Goal: Information Seeking & Learning: Learn about a topic

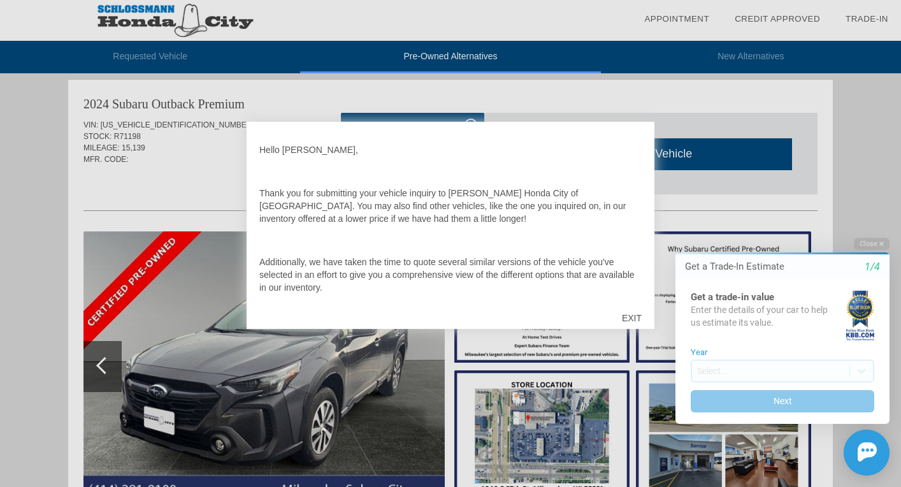
click at [633, 313] on div "EXIT" at bounding box center [631, 318] width 45 height 38
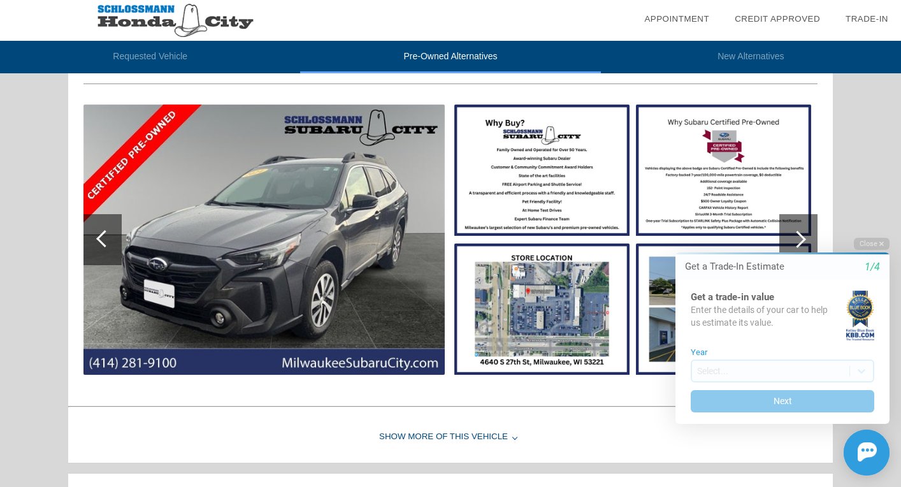
scroll to position [653, 0]
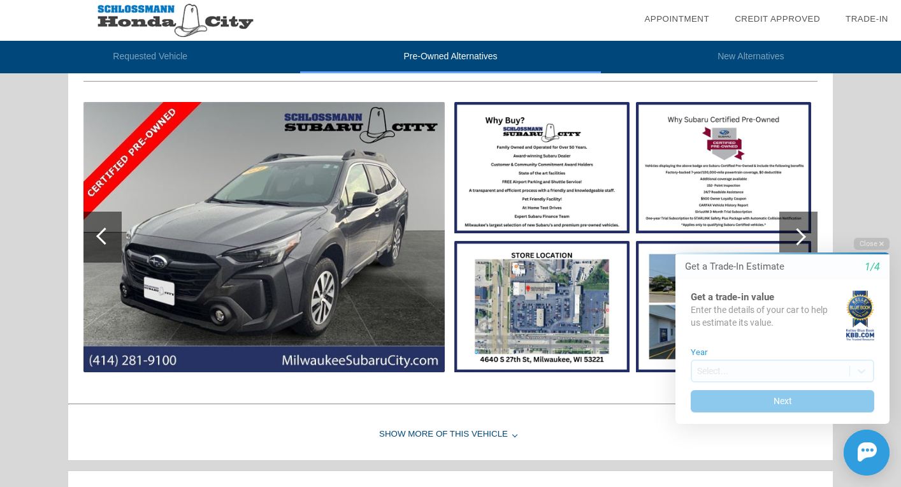
drag, startPoint x: 905, startPoint y: 196, endPoint x: 252, endPoint y: 1, distance: 681.3
click at [471, 431] on div "Show More of this Vehicle" at bounding box center [450, 434] width 764 height 51
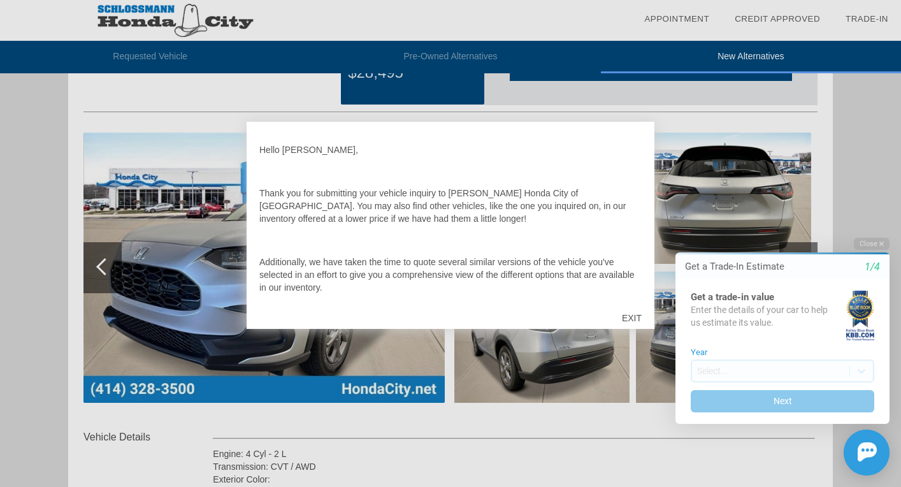
scroll to position [100, 0]
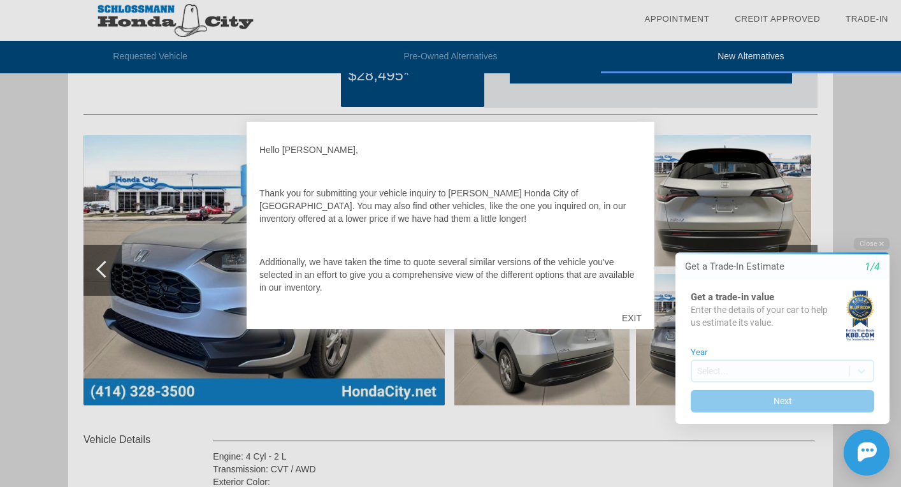
click at [629, 319] on div "EXIT" at bounding box center [631, 318] width 45 height 38
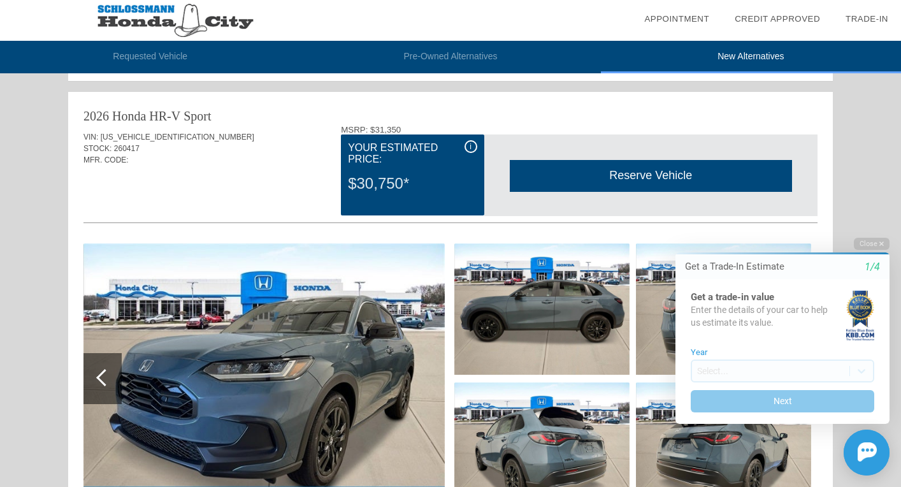
scroll to position [591, 0]
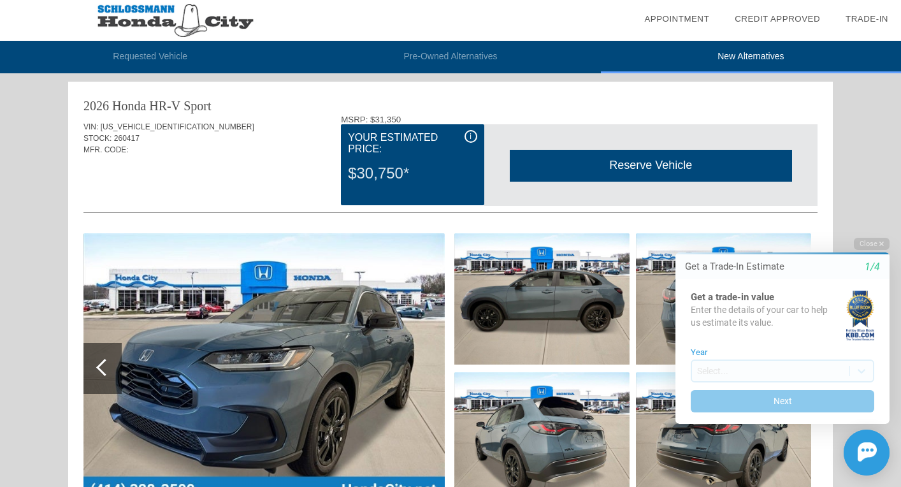
click at [402, 358] on img at bounding box center [263, 368] width 361 height 270
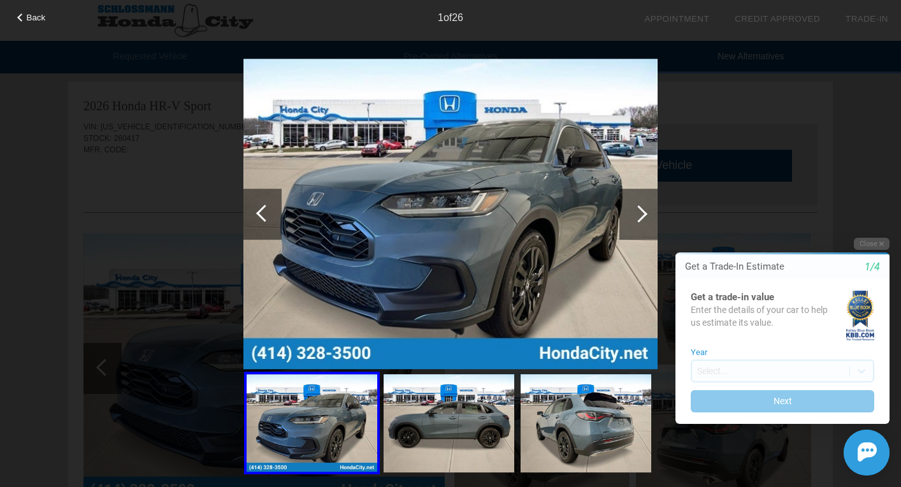
click at [640, 218] on div at bounding box center [638, 213] width 17 height 17
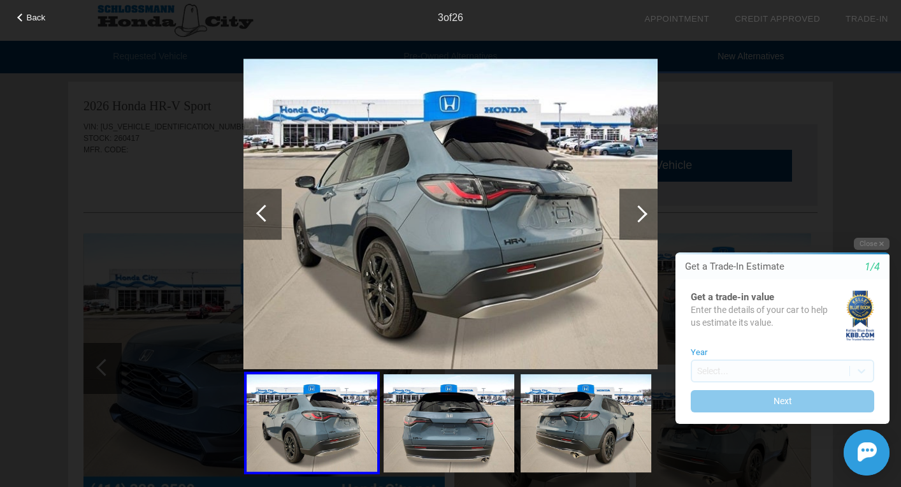
click at [640, 217] on div at bounding box center [638, 213] width 17 height 17
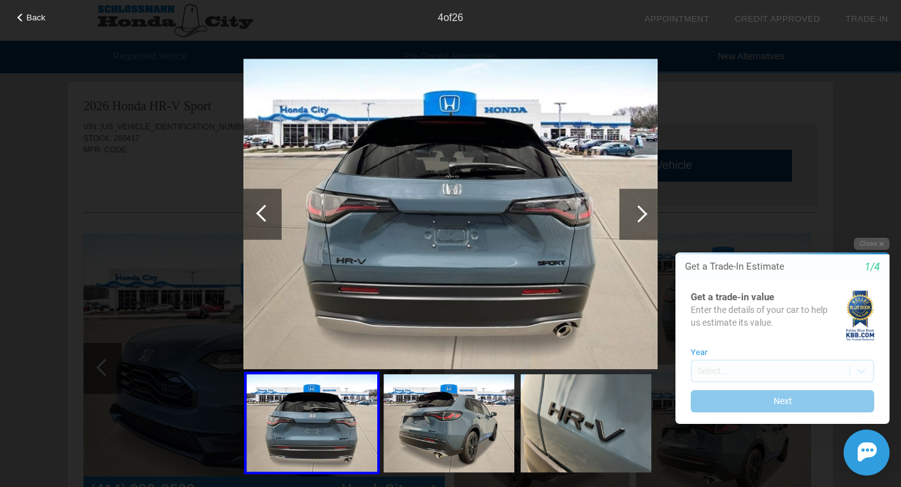
click at [640, 217] on div at bounding box center [638, 213] width 17 height 17
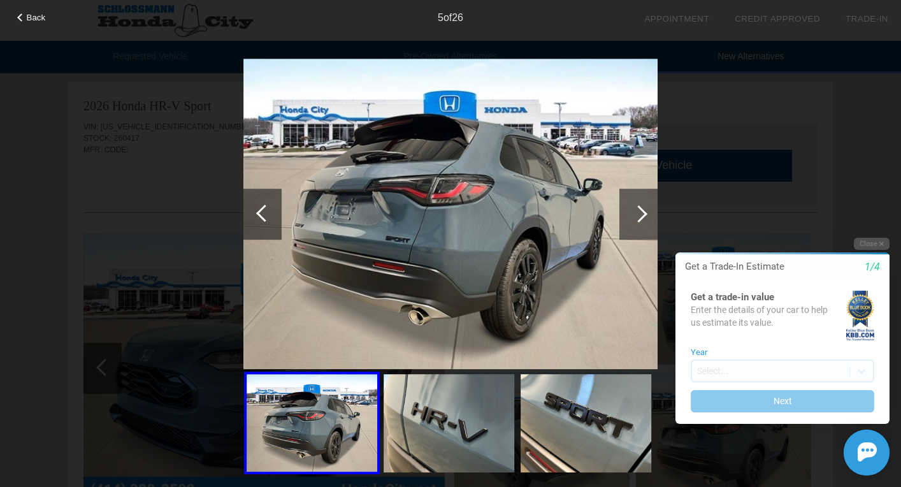
click at [640, 217] on div at bounding box center [638, 213] width 17 height 17
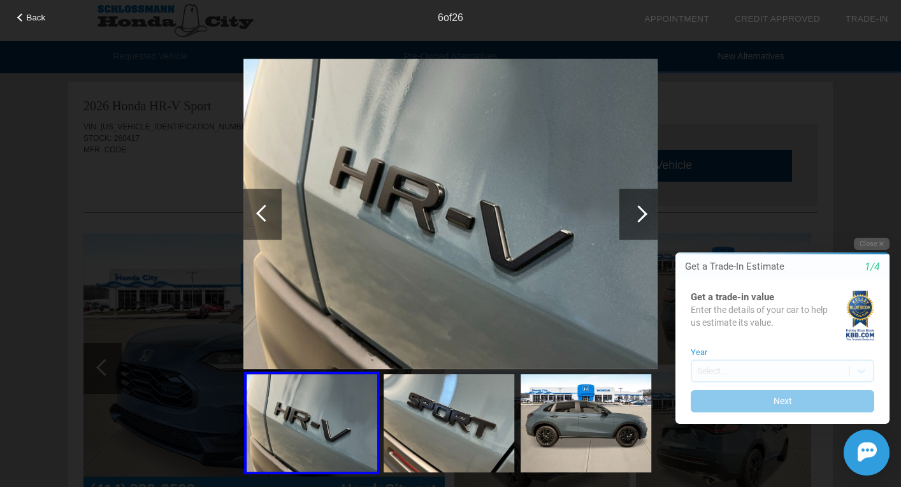
click at [640, 217] on div at bounding box center [638, 213] width 17 height 17
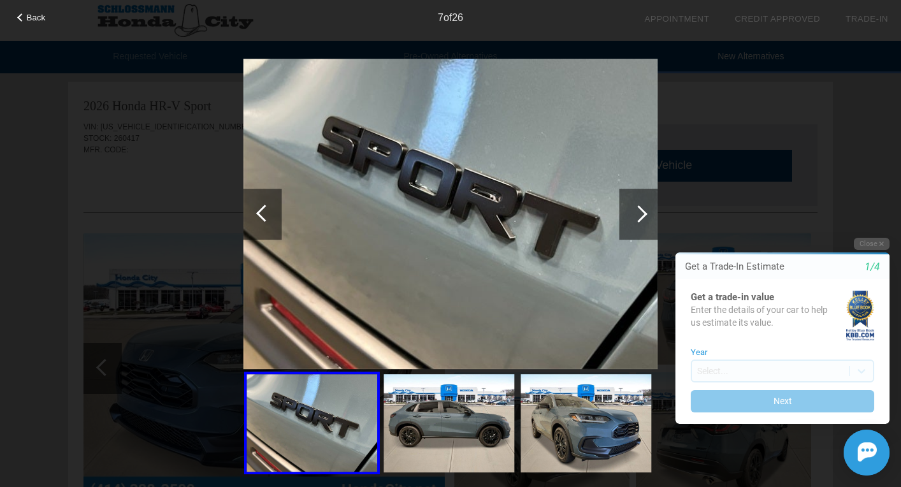
click at [640, 217] on div at bounding box center [638, 213] width 17 height 17
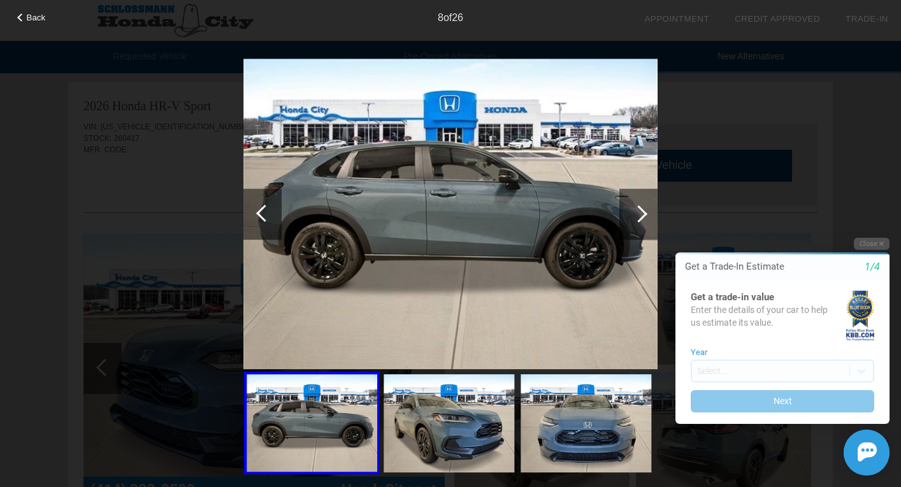
click at [640, 217] on div at bounding box center [638, 213] width 17 height 17
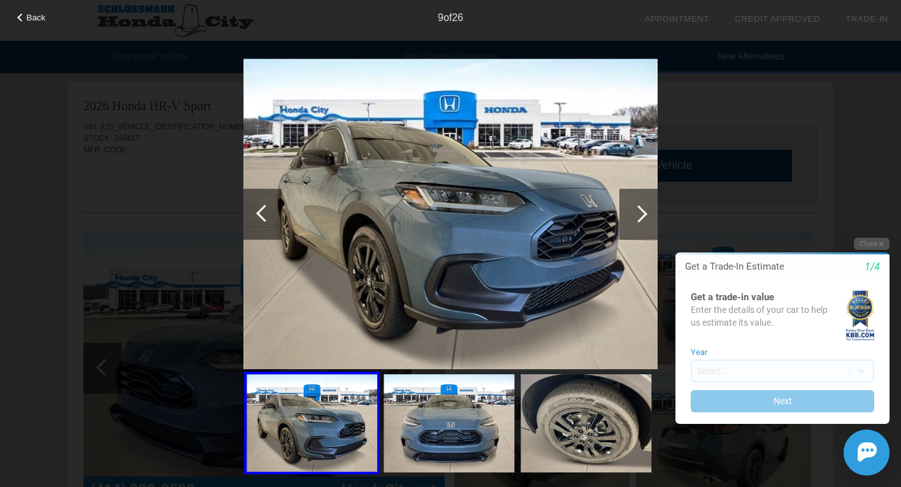
click at [640, 217] on div at bounding box center [638, 213] width 17 height 17
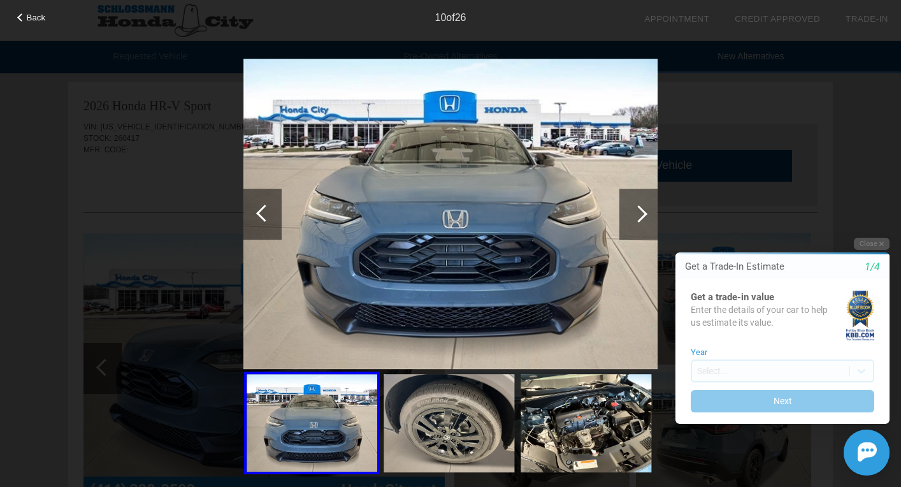
click at [640, 217] on div at bounding box center [638, 213] width 17 height 17
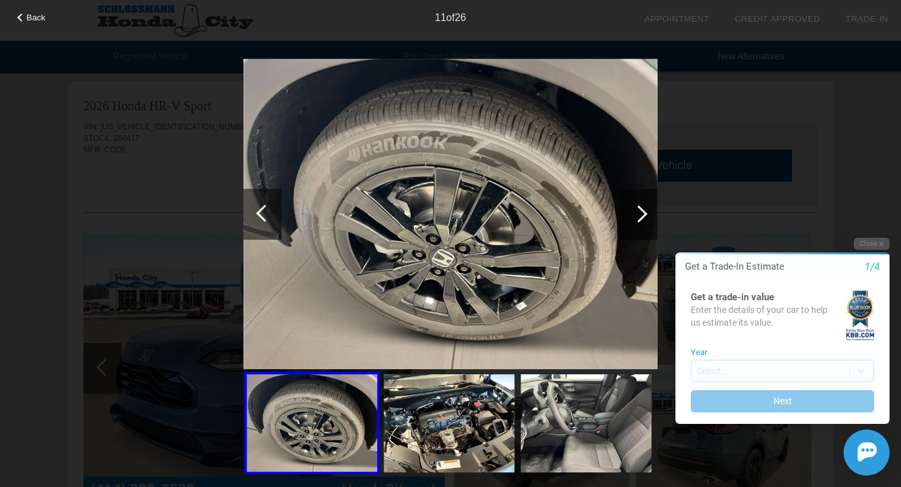
click at [640, 217] on div at bounding box center [638, 213] width 17 height 17
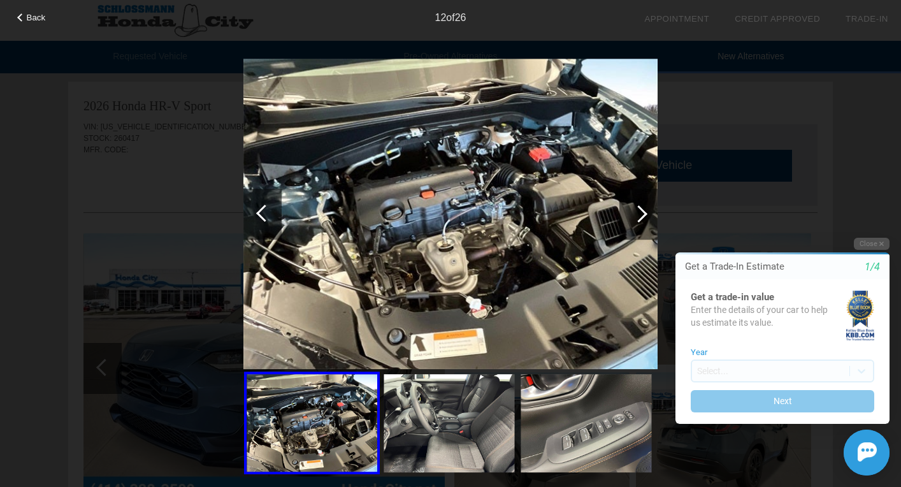
click at [640, 217] on div at bounding box center [638, 213] width 17 height 17
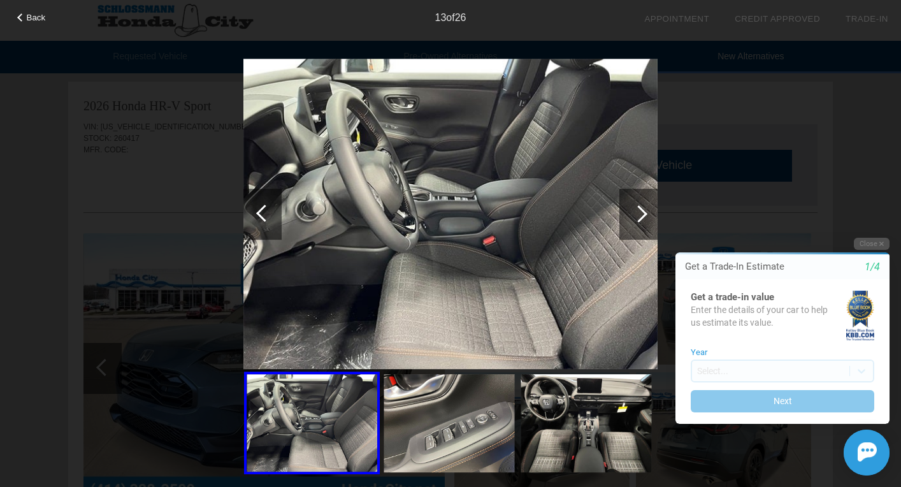
click at [640, 217] on div at bounding box center [638, 213] width 17 height 17
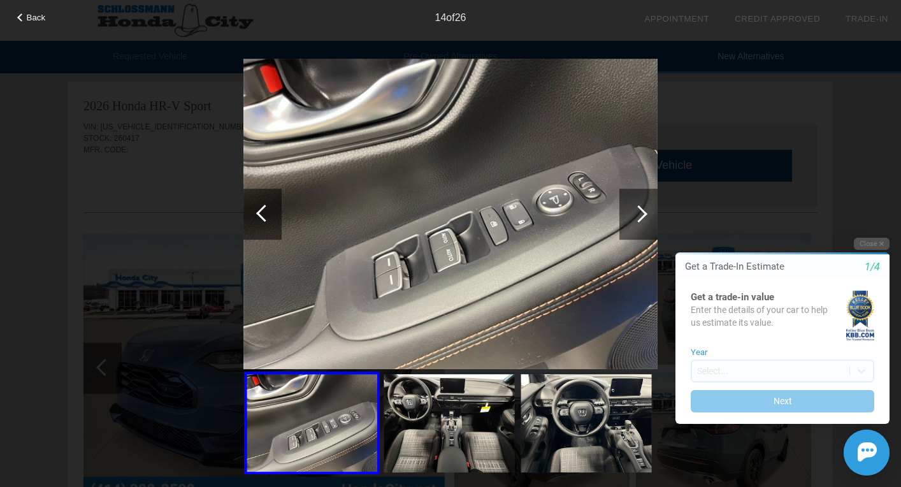
click at [640, 217] on div at bounding box center [638, 213] width 17 height 17
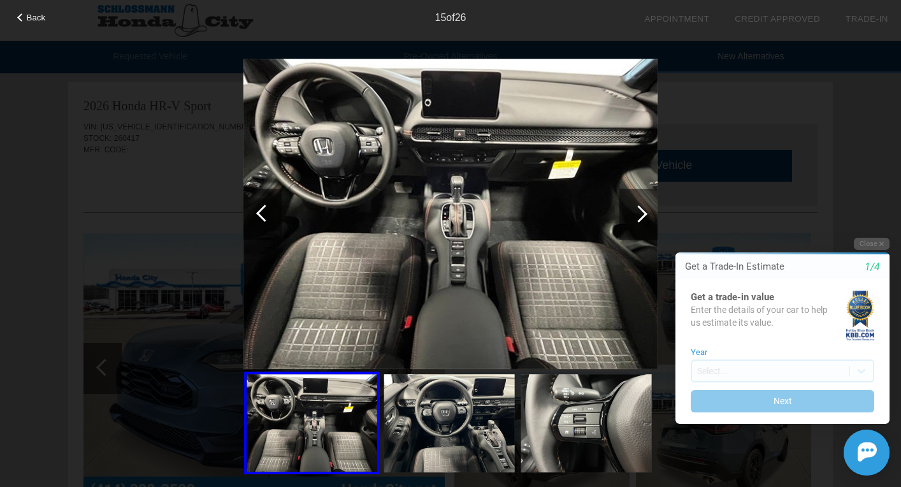
click at [640, 217] on div at bounding box center [638, 213] width 17 height 17
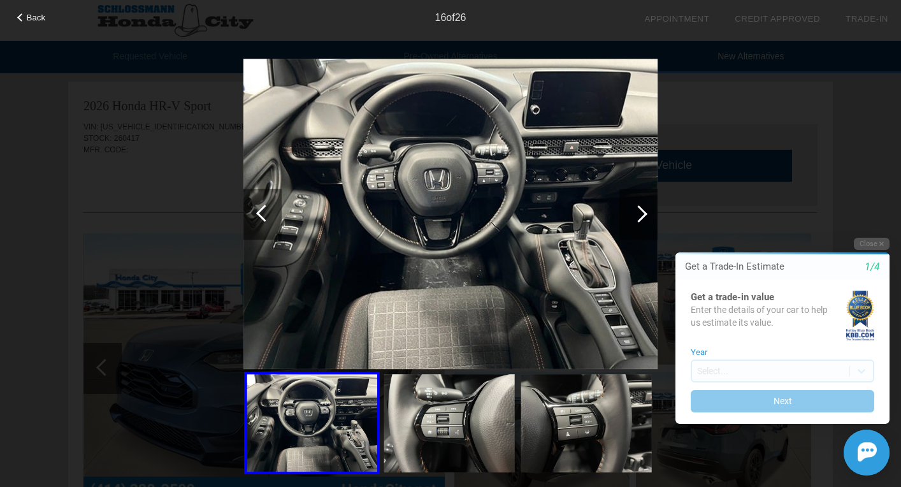
click at [640, 217] on div at bounding box center [638, 213] width 17 height 17
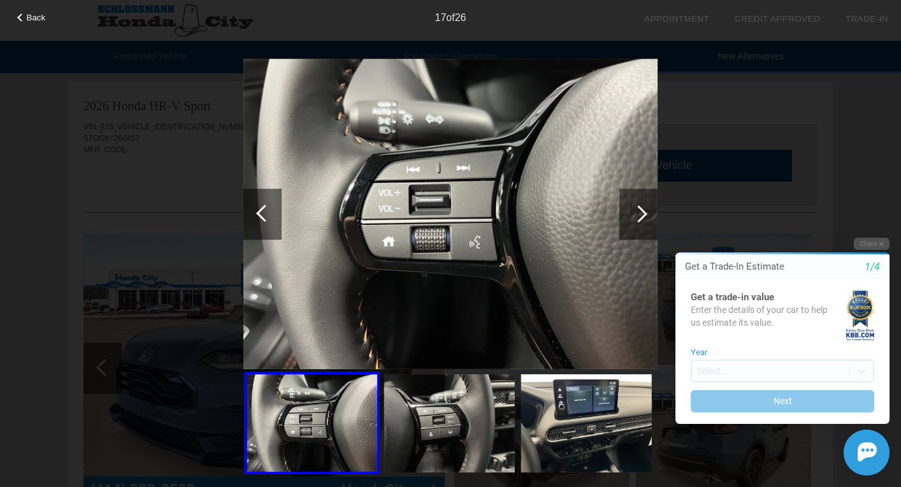
click at [640, 217] on div at bounding box center [638, 213] width 17 height 17
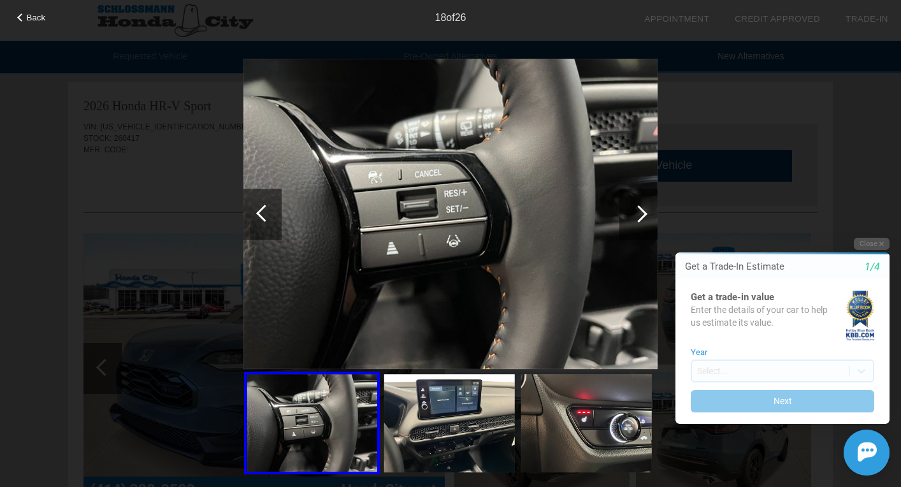
click at [640, 217] on div at bounding box center [638, 213] width 17 height 17
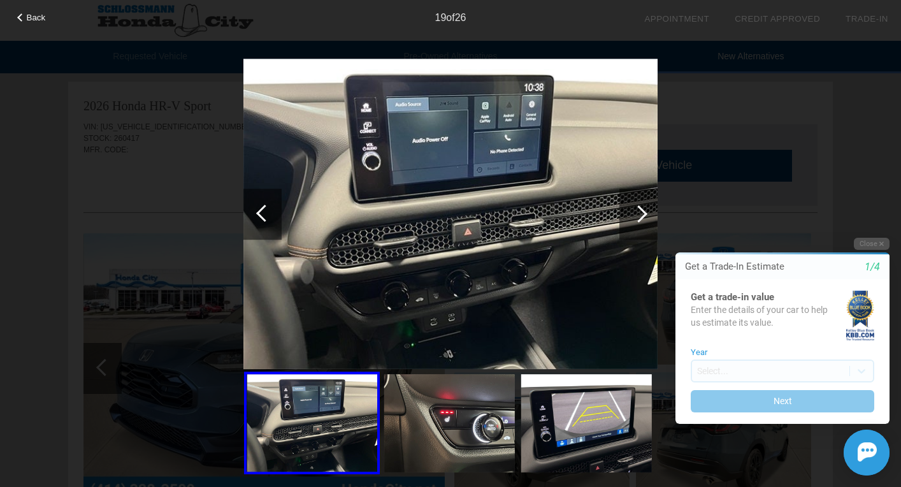
click at [640, 217] on div at bounding box center [638, 213] width 17 height 17
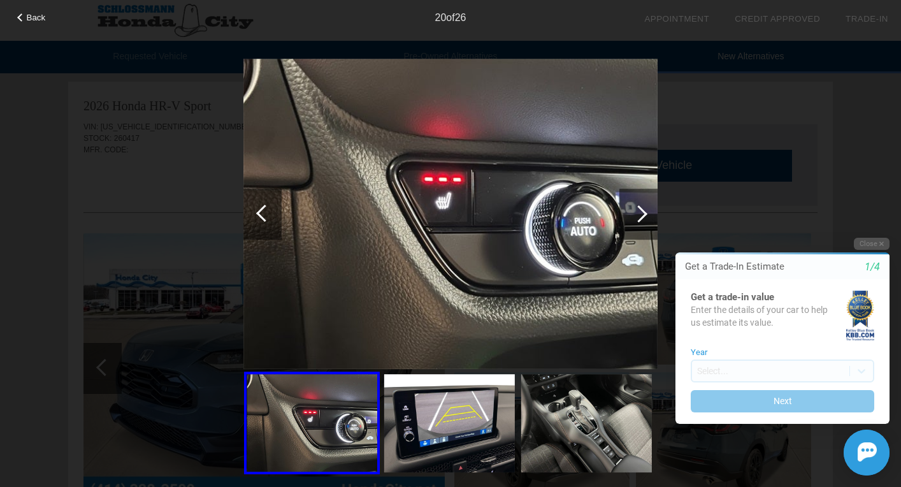
click at [640, 217] on div at bounding box center [638, 213] width 17 height 17
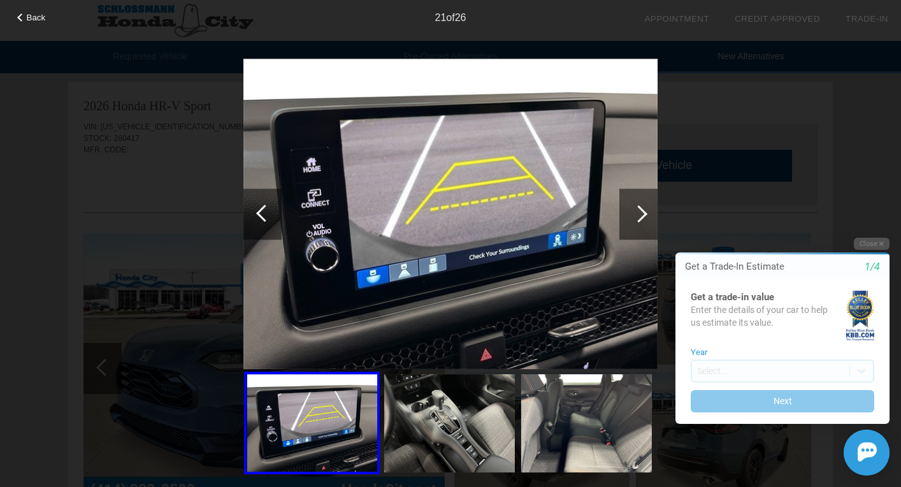
click at [640, 217] on div at bounding box center [638, 213] width 17 height 17
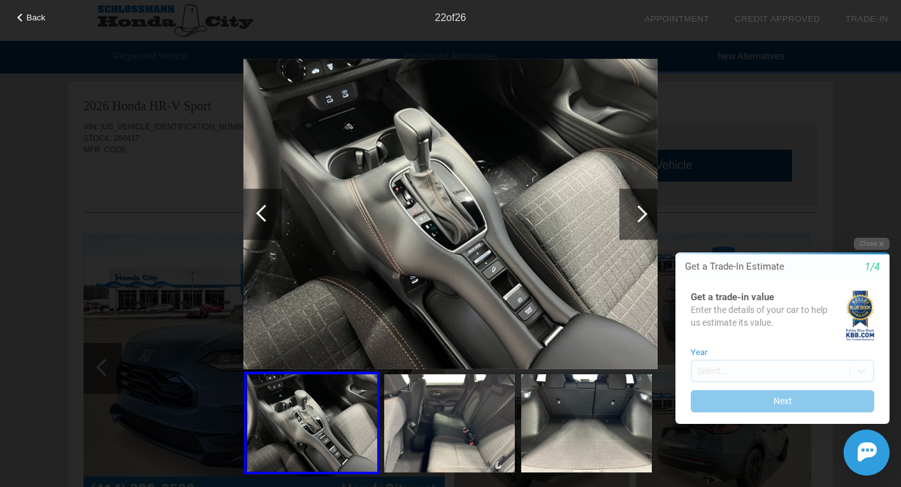
click at [640, 217] on div at bounding box center [638, 213] width 17 height 17
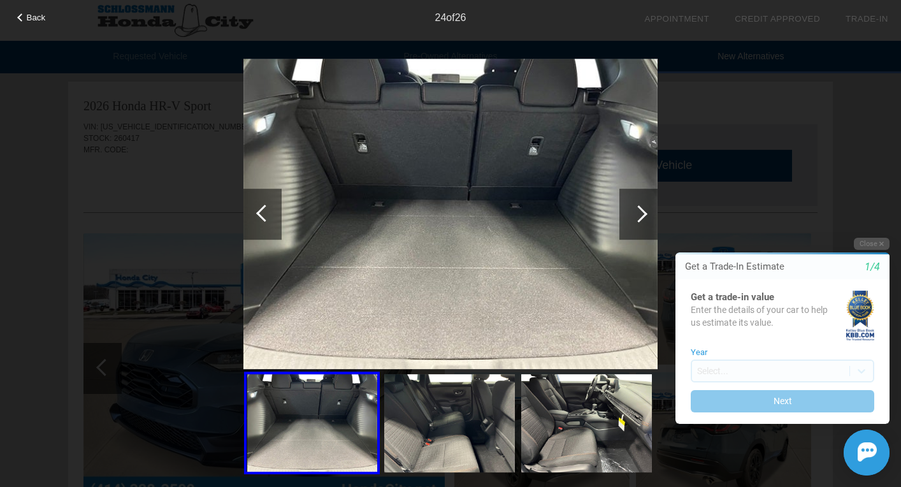
click at [640, 217] on div at bounding box center [638, 213] width 17 height 17
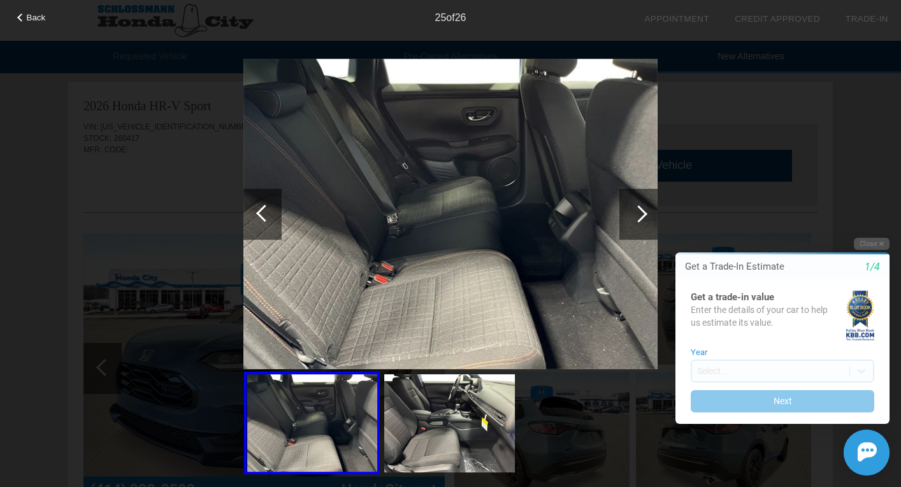
click at [640, 217] on div at bounding box center [638, 213] width 17 height 17
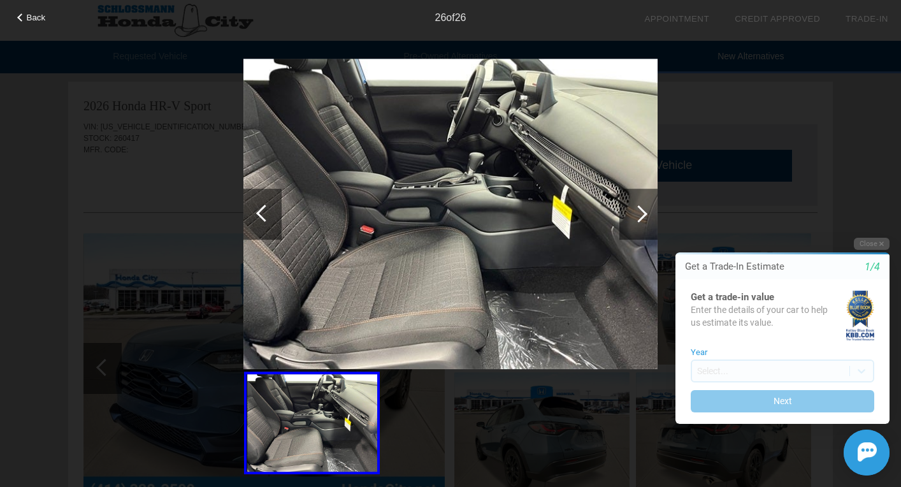
click at [640, 217] on div at bounding box center [638, 213] width 17 height 17
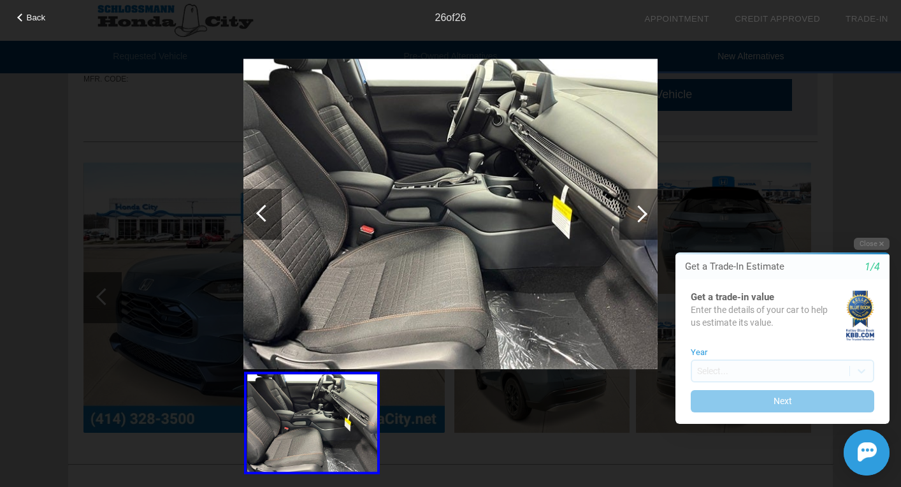
scroll to position [666, 0]
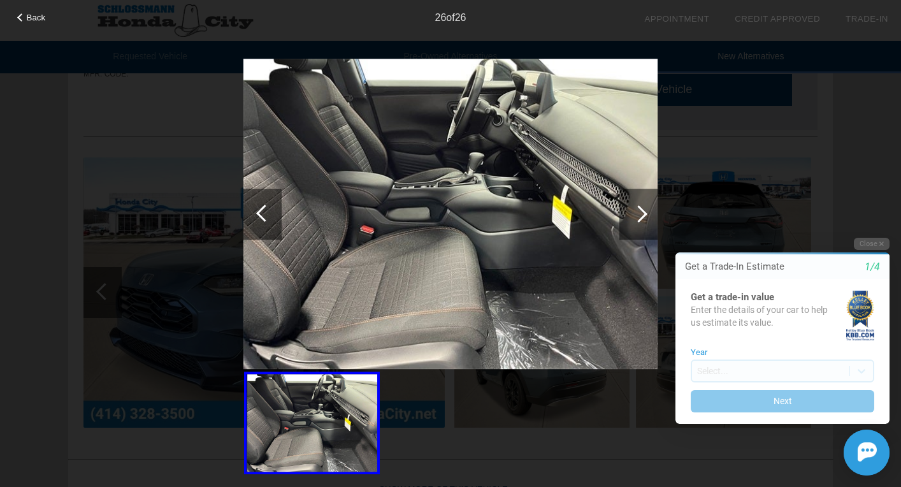
click at [267, 215] on div at bounding box center [264, 212] width 17 height 17
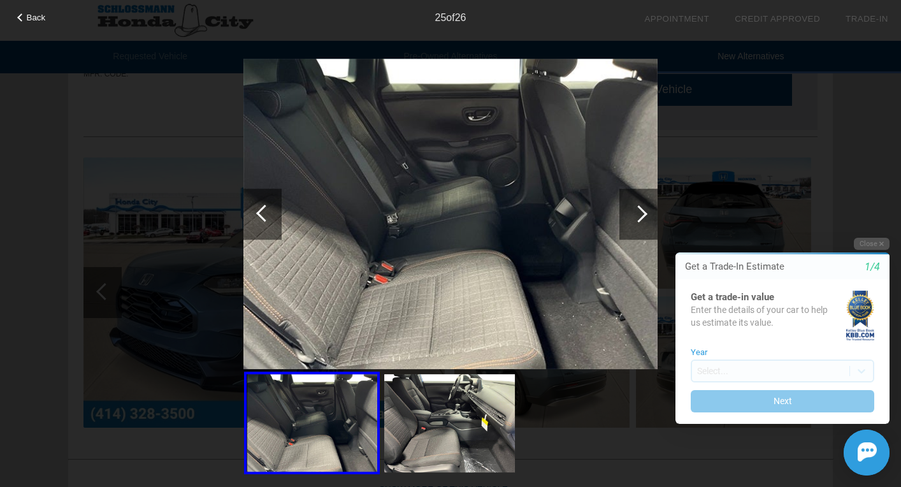
click at [267, 215] on div at bounding box center [264, 212] width 17 height 17
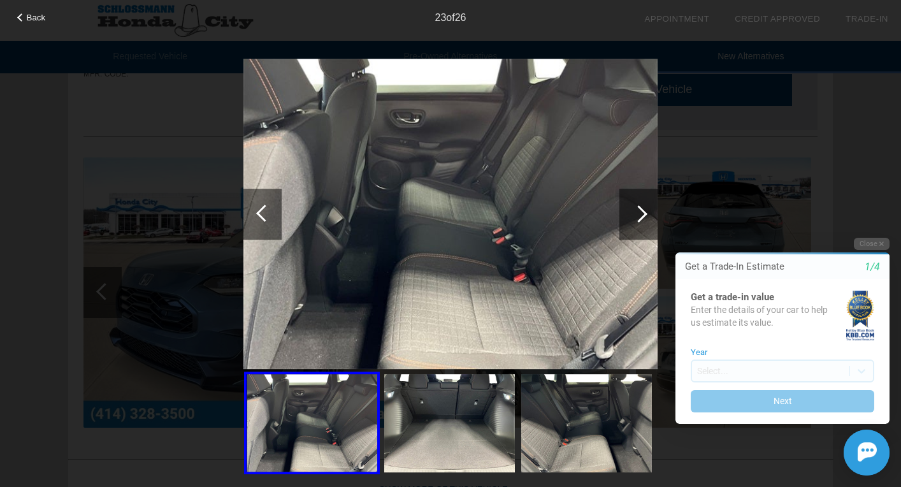
click at [267, 215] on div at bounding box center [264, 212] width 17 height 17
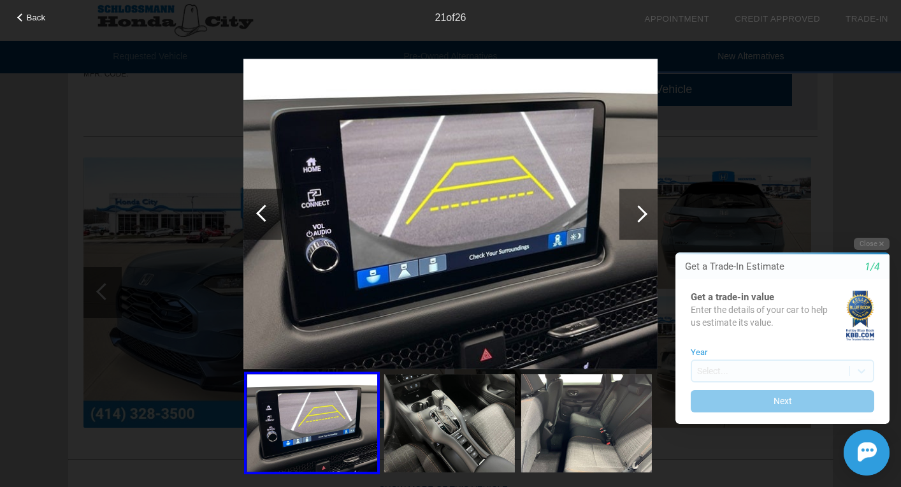
click at [267, 215] on div at bounding box center [264, 212] width 17 height 17
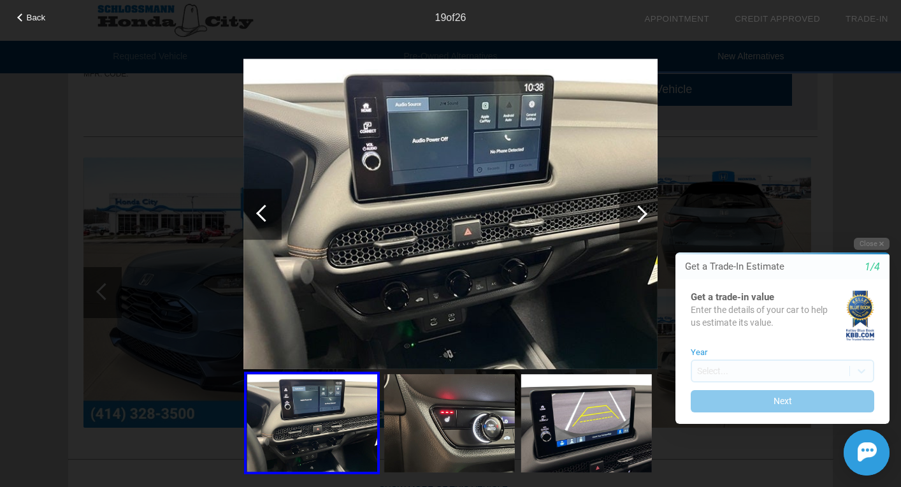
click at [267, 215] on div at bounding box center [264, 212] width 17 height 17
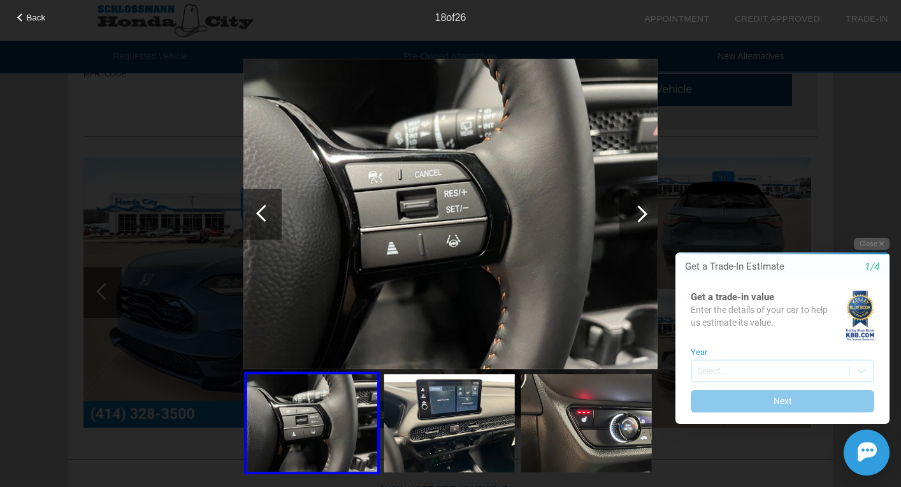
click at [267, 215] on div at bounding box center [264, 212] width 17 height 17
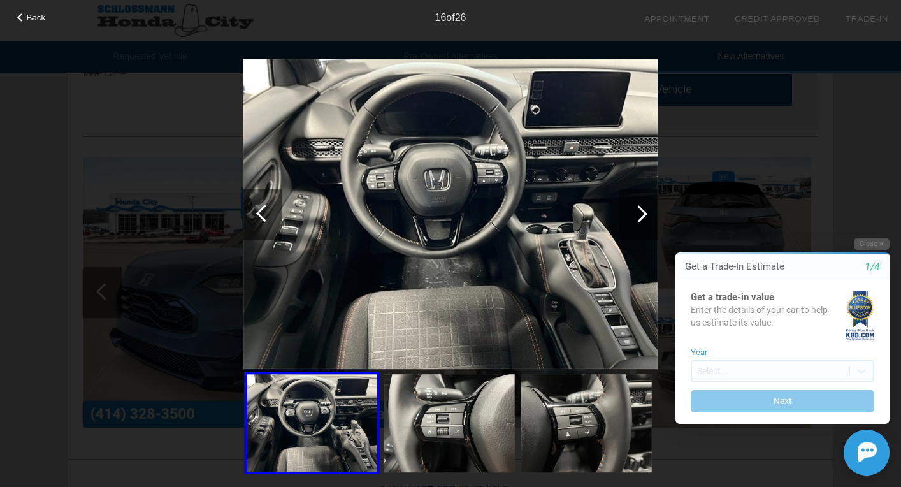
click at [267, 215] on div at bounding box center [264, 212] width 17 height 17
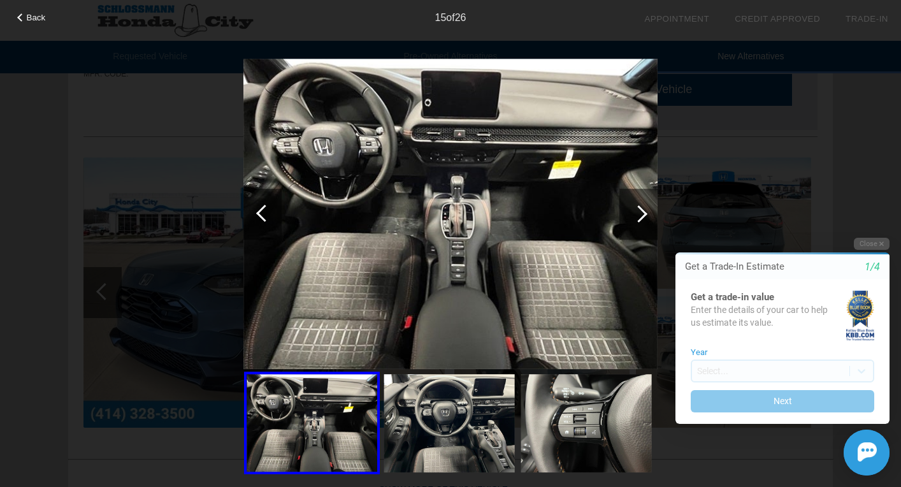
click at [267, 215] on div at bounding box center [264, 212] width 17 height 17
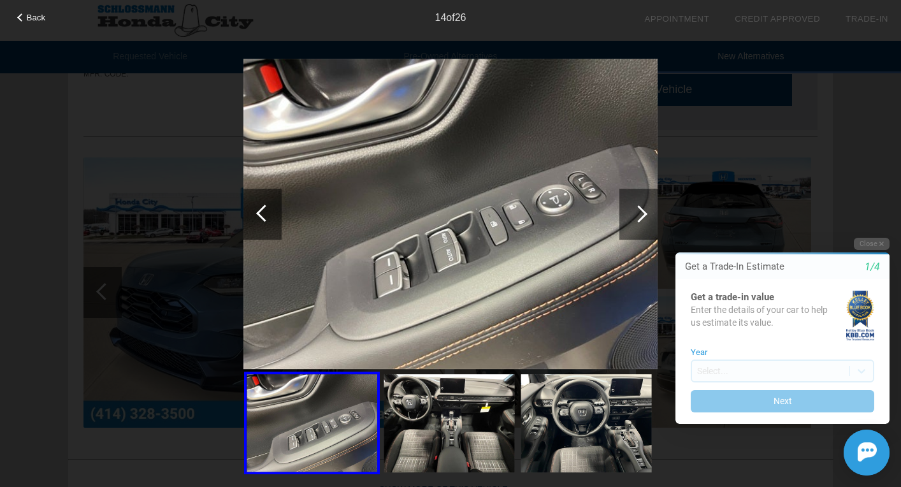
click at [267, 215] on div at bounding box center [264, 212] width 17 height 17
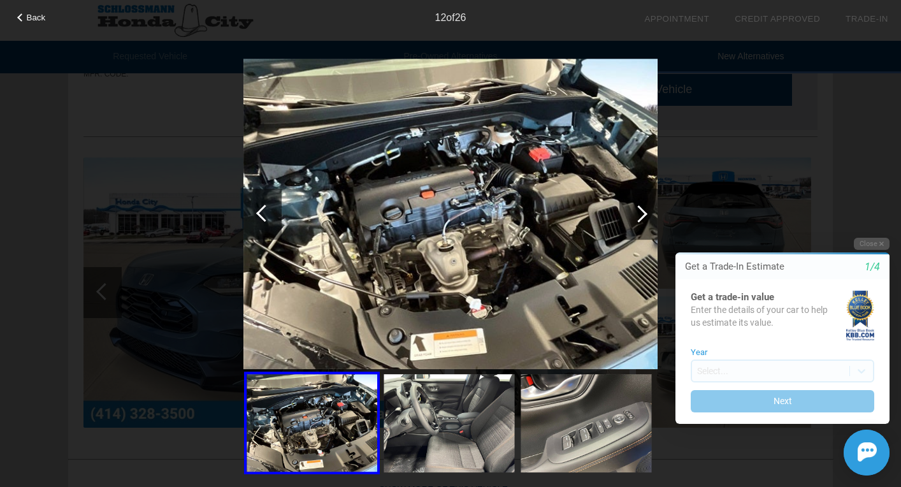
click at [267, 215] on div at bounding box center [264, 212] width 17 height 17
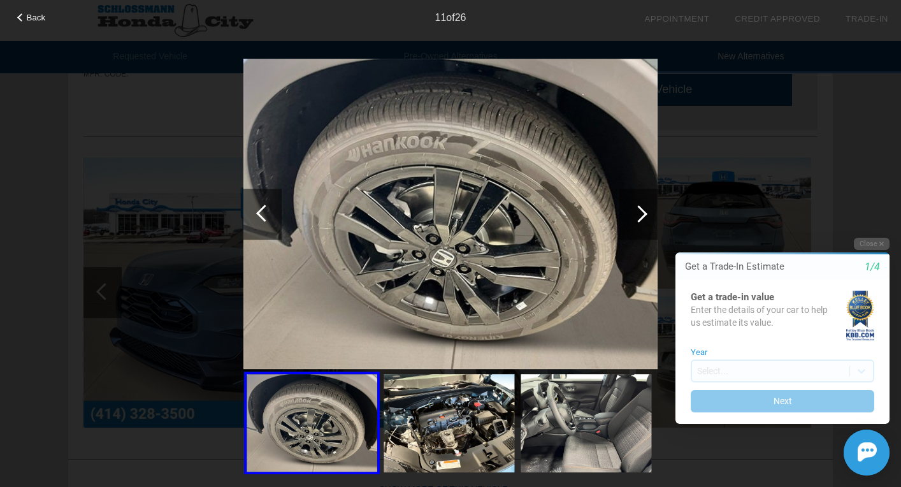
click at [267, 215] on div at bounding box center [264, 212] width 17 height 17
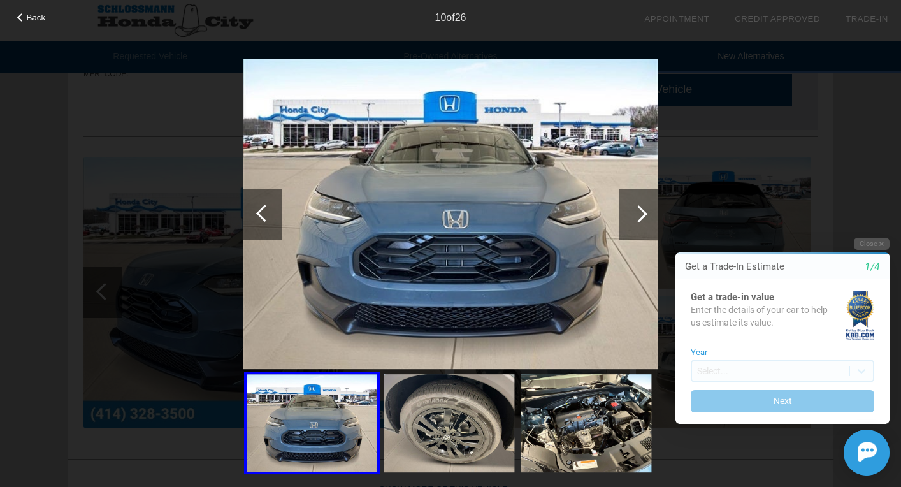
click at [267, 215] on div at bounding box center [264, 212] width 17 height 17
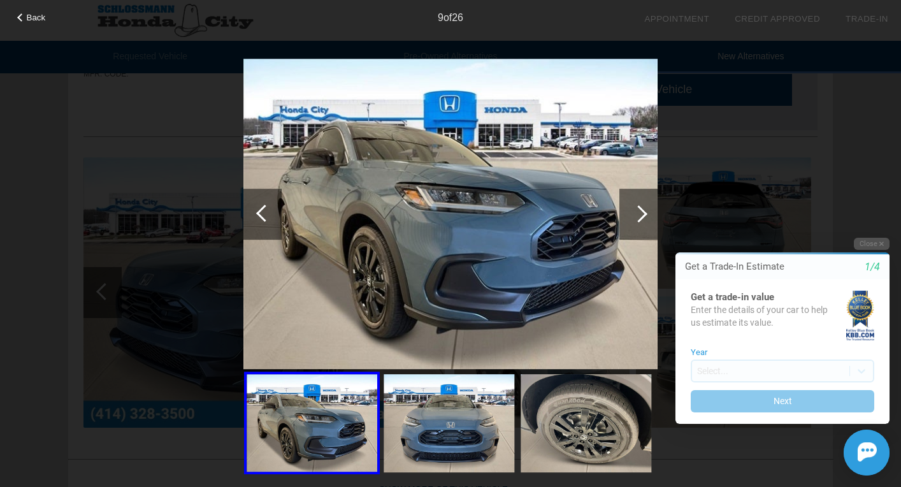
click at [267, 215] on div at bounding box center [264, 212] width 17 height 17
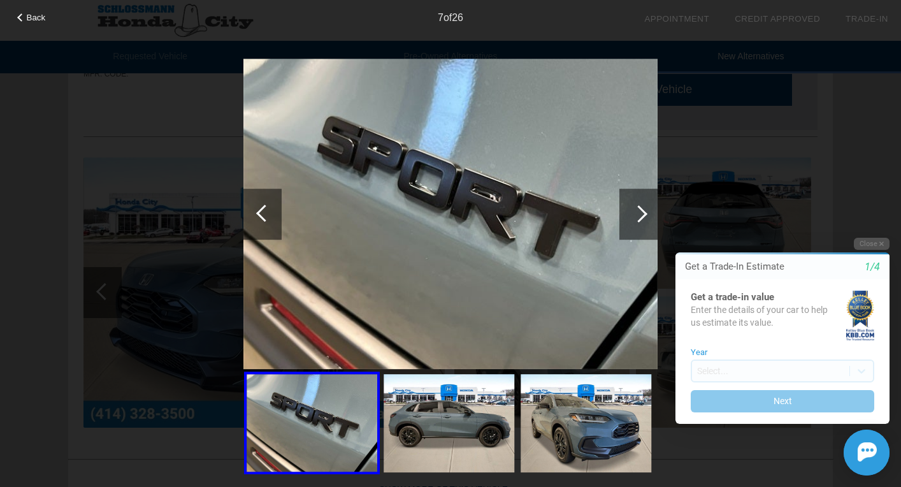
click at [267, 215] on div at bounding box center [264, 212] width 17 height 17
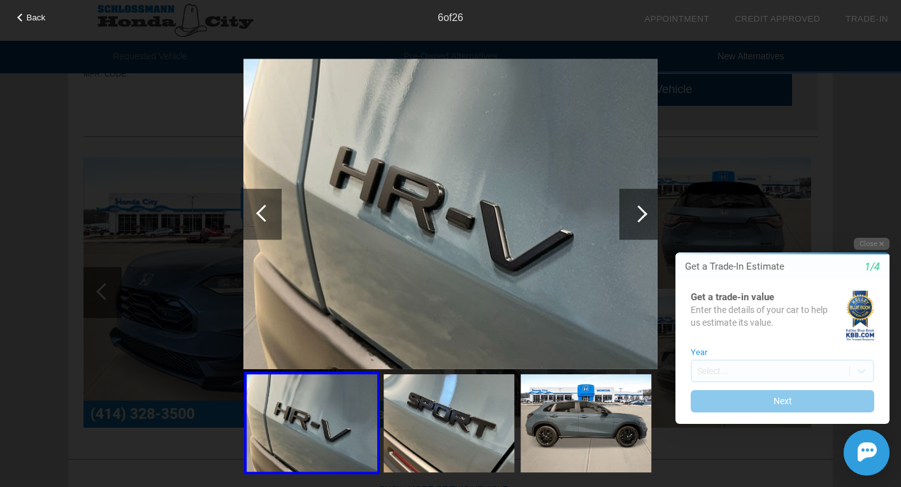
click at [267, 215] on div at bounding box center [264, 212] width 17 height 17
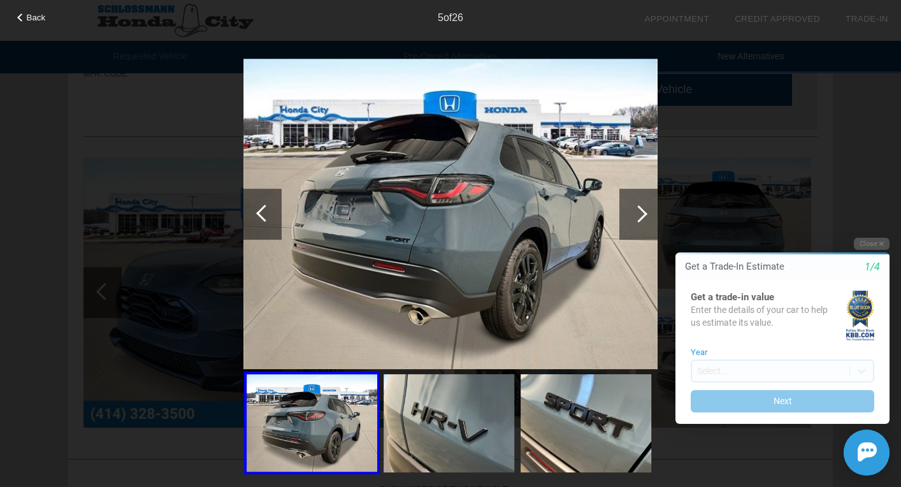
click at [267, 215] on div at bounding box center [264, 212] width 17 height 17
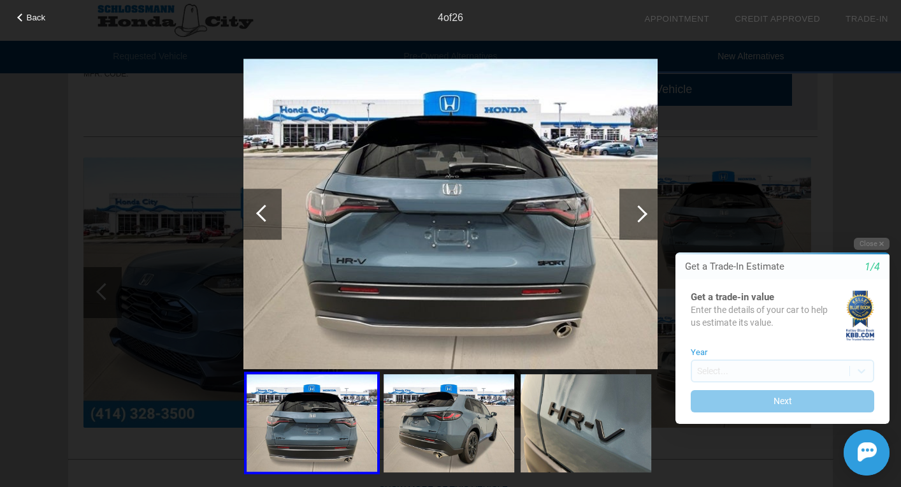
click at [267, 215] on div at bounding box center [264, 212] width 17 height 17
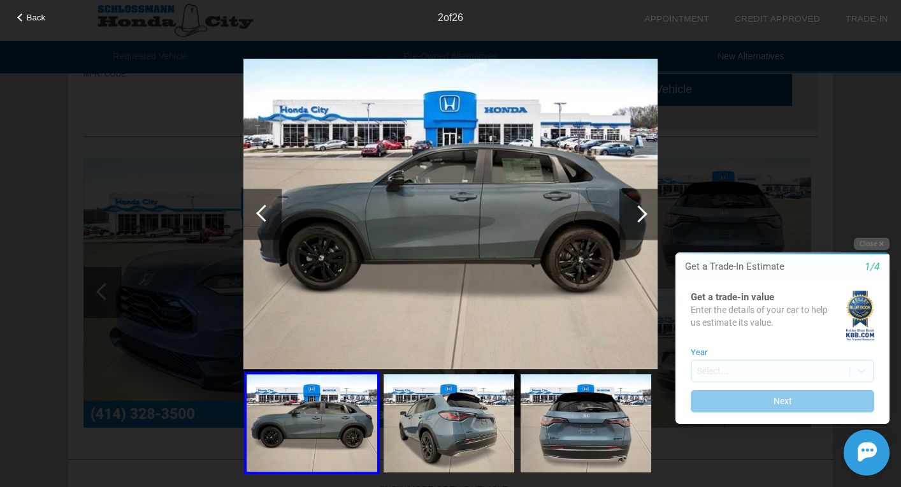
click at [267, 215] on div at bounding box center [264, 212] width 17 height 17
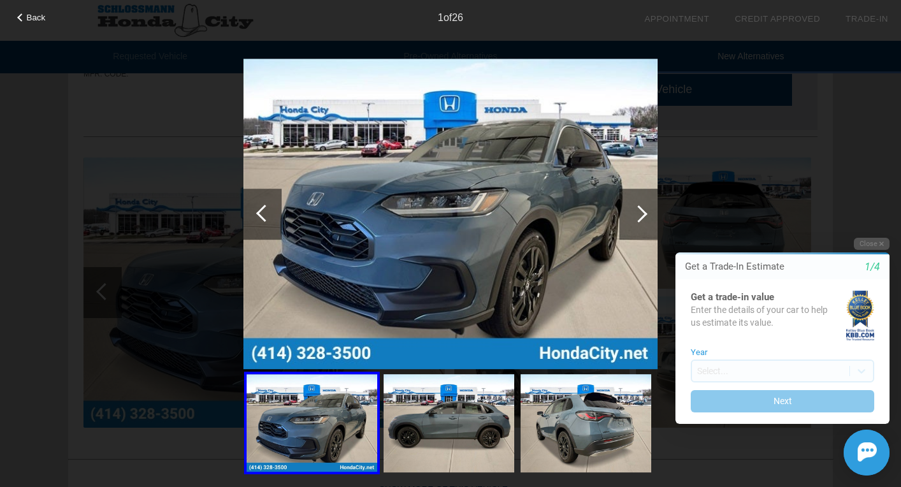
click at [267, 215] on div at bounding box center [264, 212] width 17 height 17
click at [27, 17] on span "Back" at bounding box center [36, 18] width 19 height 10
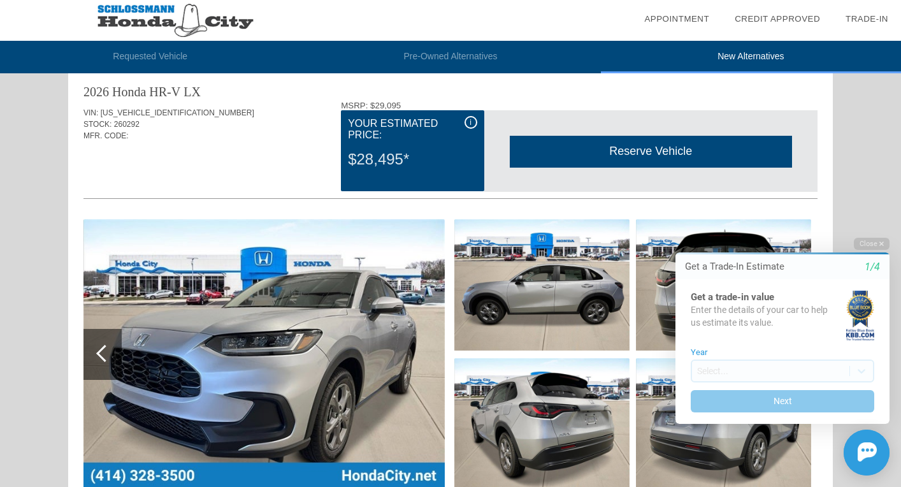
scroll to position [26, 0]
